Goal: Navigation & Orientation: Find specific page/section

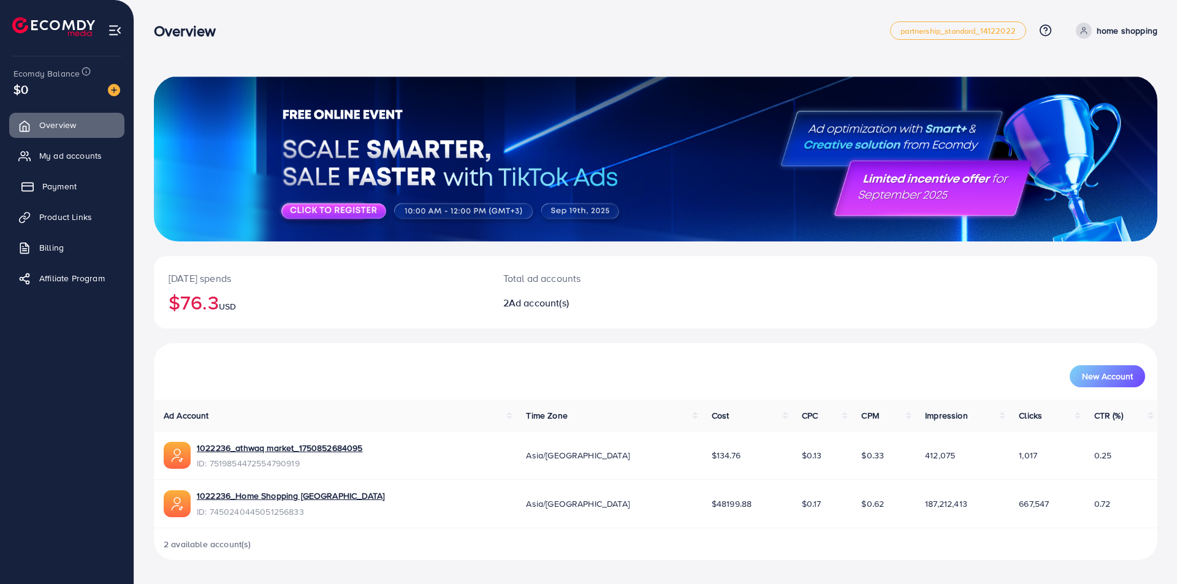
click at [91, 185] on link "Payment" at bounding box center [66, 186] width 115 height 25
click at [29, 209] on link "Product Links" at bounding box center [66, 217] width 115 height 25
click at [37, 198] on link "Payment" at bounding box center [66, 186] width 115 height 25
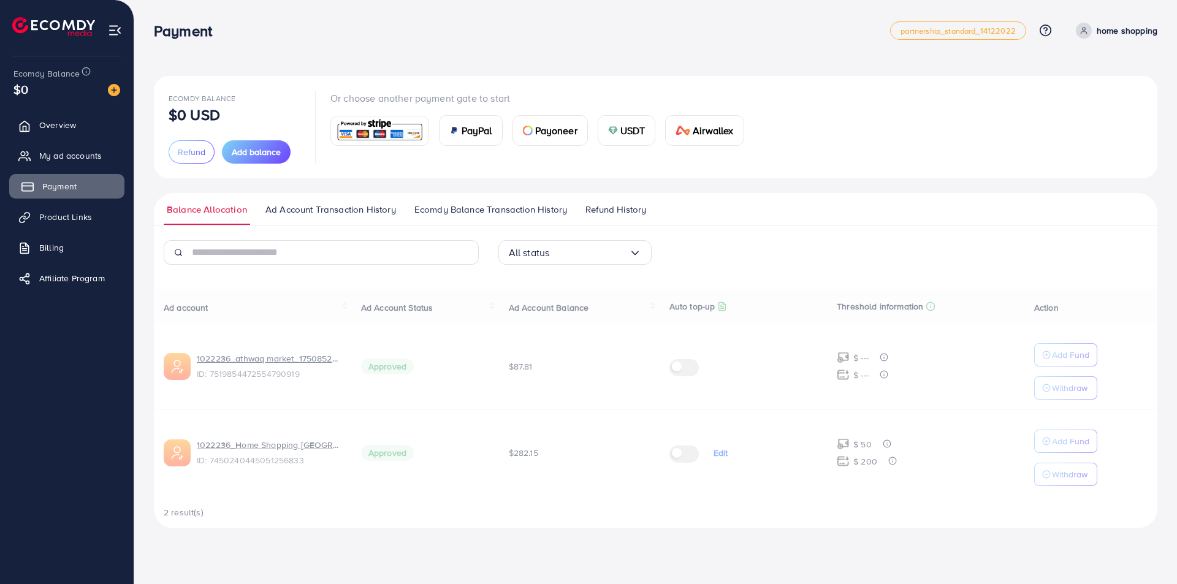
click at [37, 198] on link "Payment" at bounding box center [66, 186] width 115 height 25
